Goal: Check status: Check status

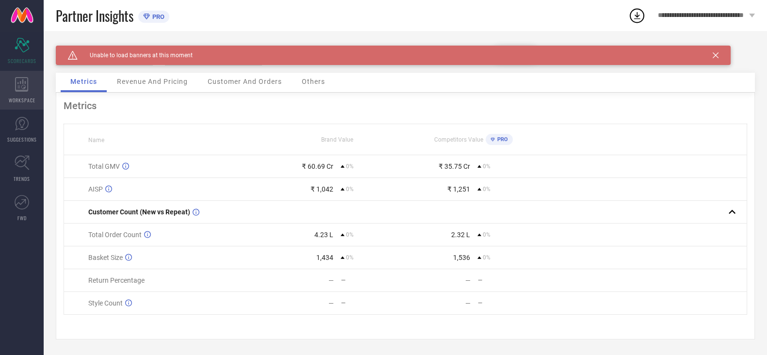
click at [19, 91] on icon at bounding box center [21, 84] width 13 height 15
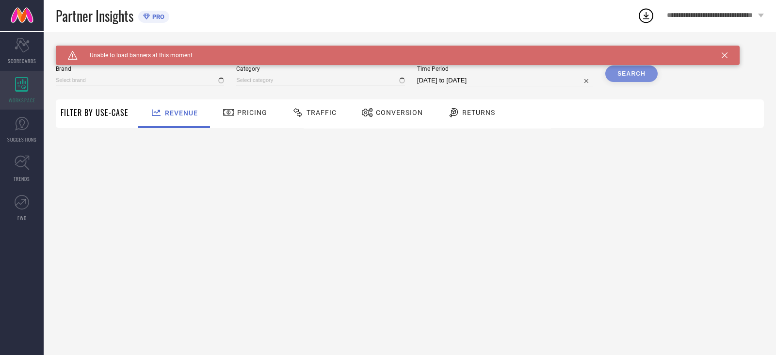
type input "H&M"
type input "All"
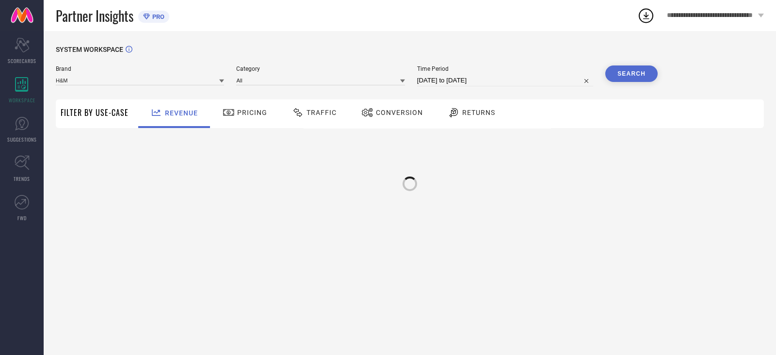
select select "8"
select select "2025"
select select "9"
select select "2025"
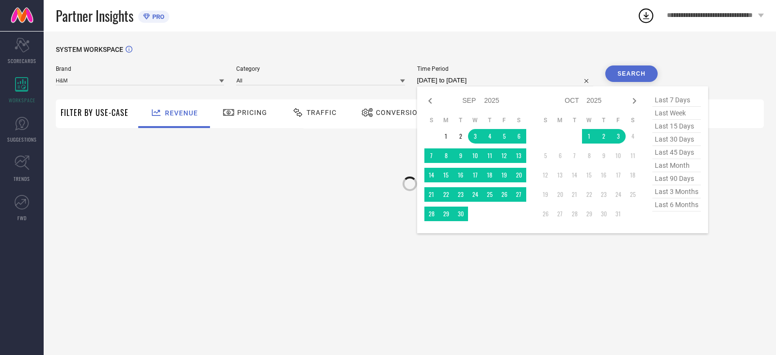
click at [453, 81] on input "[DATE] to [DATE]" at bounding box center [505, 81] width 176 height 12
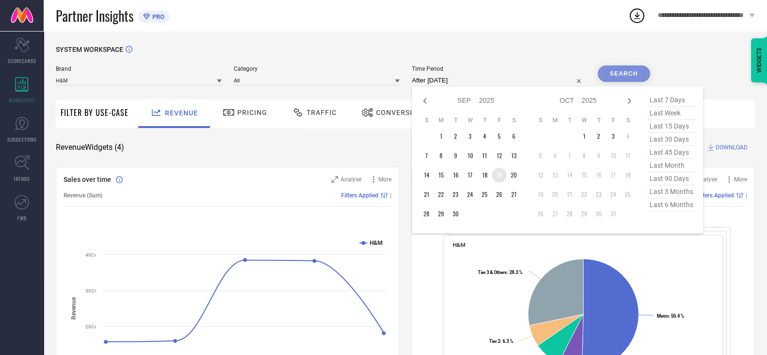
click at [502, 176] on td "19" at bounding box center [499, 175] width 15 height 15
type input "[DATE] to [DATE]"
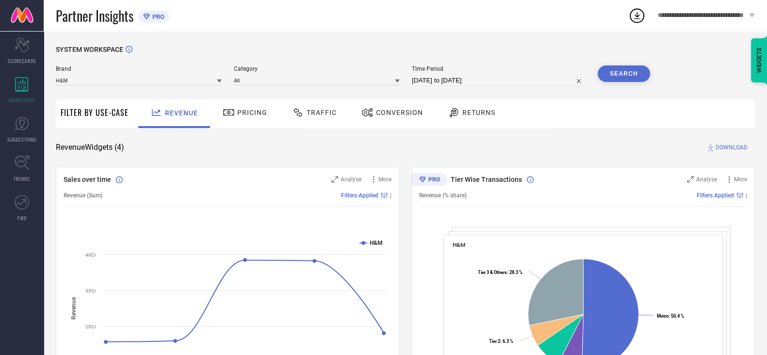
select select "8"
select select "2025"
select select "9"
select select "2025"
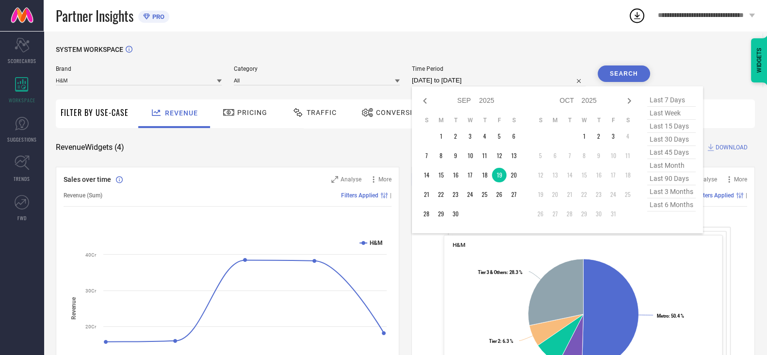
click at [474, 76] on input "[DATE] to [DATE]" at bounding box center [499, 81] width 174 height 12
click at [505, 176] on td "19" at bounding box center [499, 175] width 15 height 15
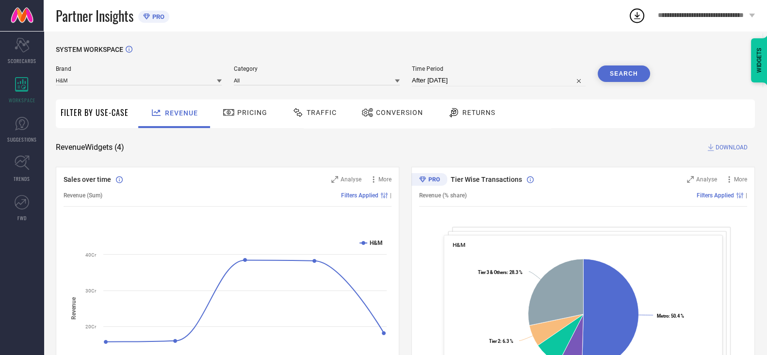
type input "[DATE] to [DATE]"
click at [640, 75] on button "Search" at bounding box center [623, 73] width 52 height 16
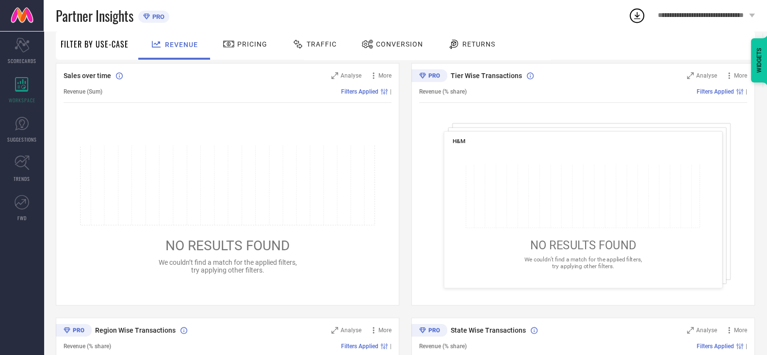
scroll to position [110, 0]
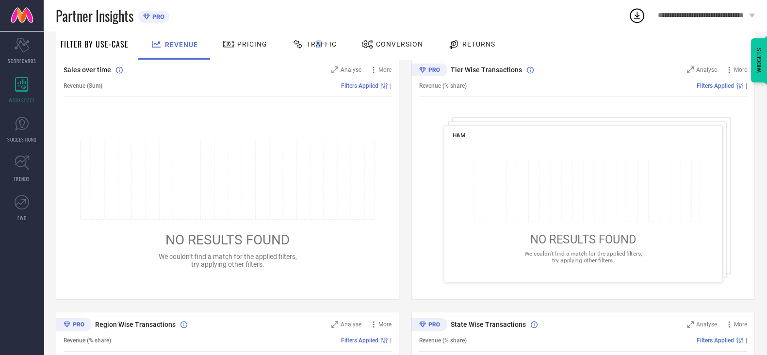
drag, startPoint x: 404, startPoint y: 127, endPoint x: 316, endPoint y: 42, distance: 122.8
click at [316, 42] on span "Traffic" at bounding box center [321, 44] width 30 height 8
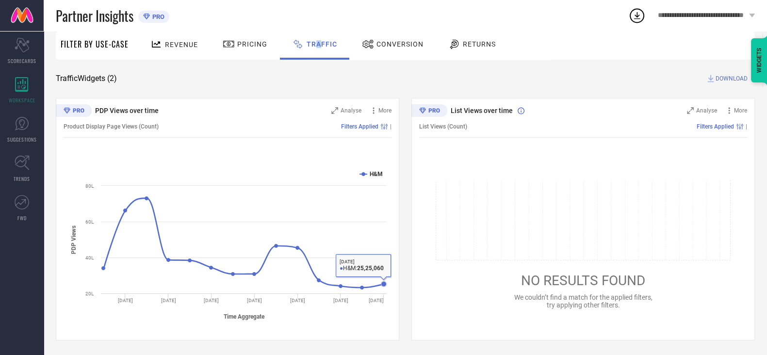
scroll to position [0, 0]
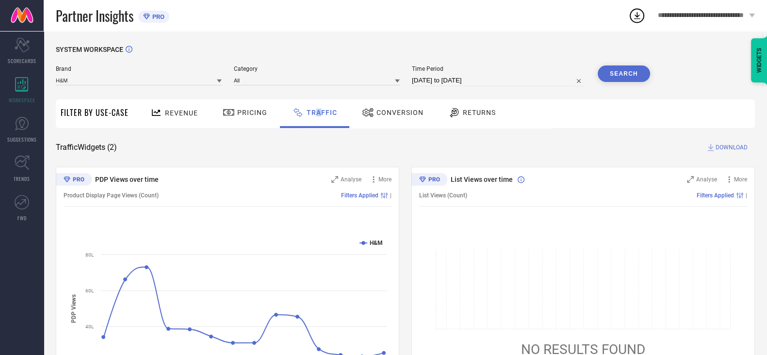
click at [474, 76] on input "[DATE] to [DATE]" at bounding box center [499, 81] width 174 height 12
select select "8"
select select "2025"
select select "9"
select select "2025"
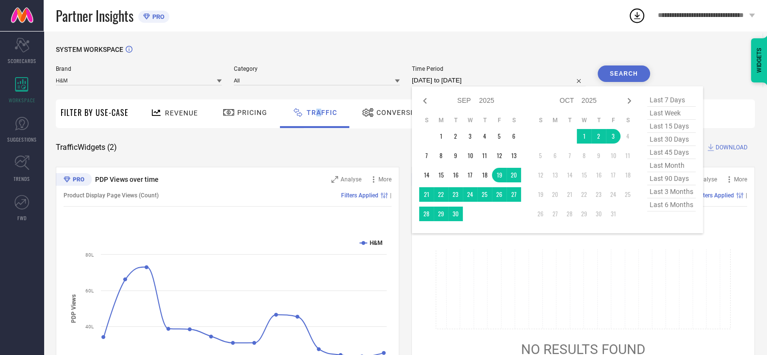
click at [474, 76] on input "[DATE] to [DATE]" at bounding box center [499, 81] width 174 height 12
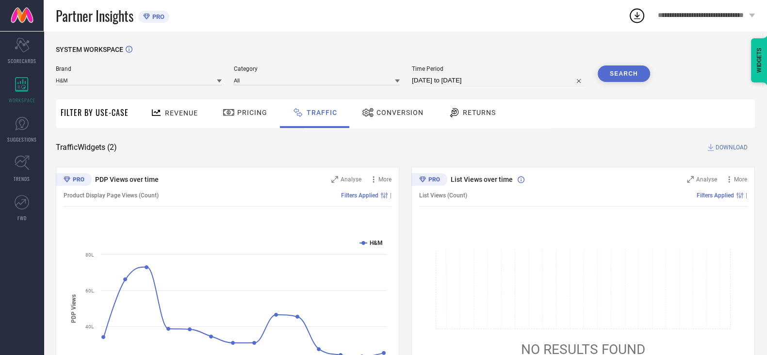
click at [407, 50] on div "SYSTEM WORKSPACE" at bounding box center [405, 56] width 699 height 20
